Goal: Task Accomplishment & Management: Complete application form

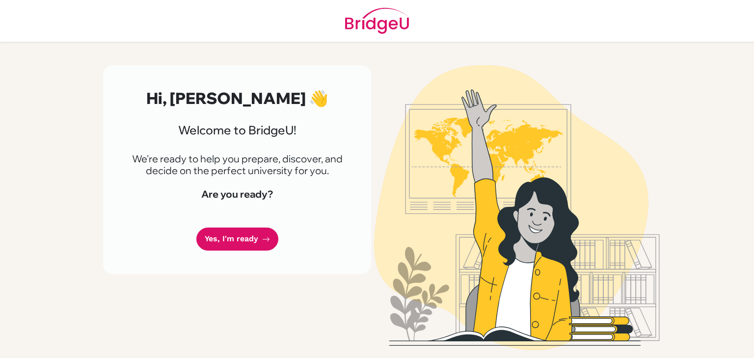
click at [723, 109] on img at bounding box center [517, 207] width 560 height 285
click at [230, 242] on link "Yes, I'm ready" at bounding box center [237, 239] width 82 height 23
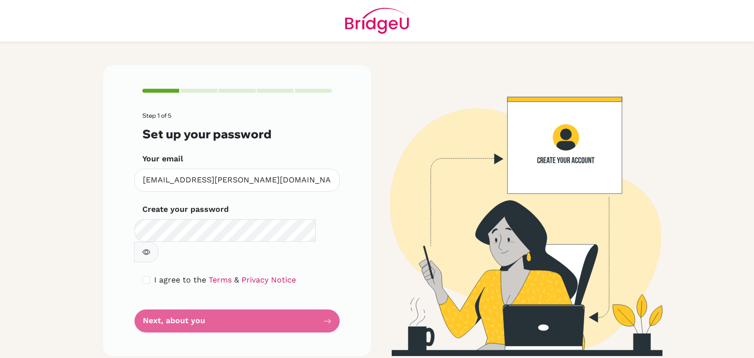
click at [159, 242] on button "button" at bounding box center [146, 252] width 25 height 21
click at [150, 248] on icon "button" at bounding box center [146, 252] width 8 height 8
click at [296, 300] on form "Step 1 of 5 Set up your password Your email fatima.irfan@tis.edu.pk Invalid ema…" at bounding box center [237, 222] width 190 height 220
click at [326, 299] on form "Step 1 of 5 Set up your password Your email fatima.irfan@tis.edu.pk Invalid ema…" at bounding box center [237, 222] width 190 height 220
click at [145, 276] on input "checkbox" at bounding box center [146, 280] width 8 height 8
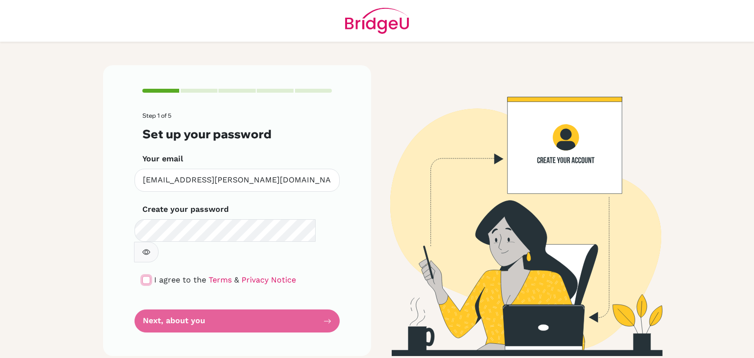
checkbox input "true"
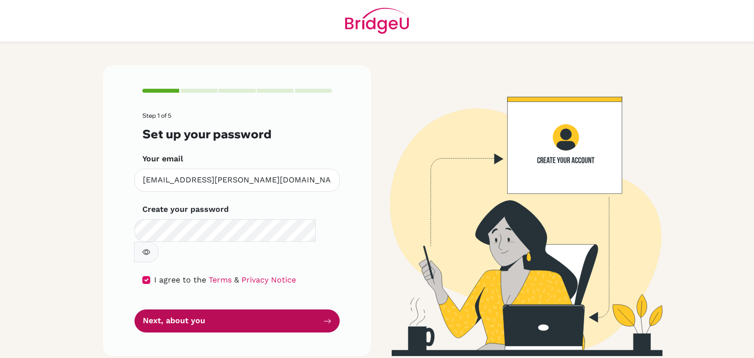
click at [241, 310] on button "Next, about you" at bounding box center [237, 321] width 205 height 23
